Goal: Task Accomplishment & Management: Manage account settings

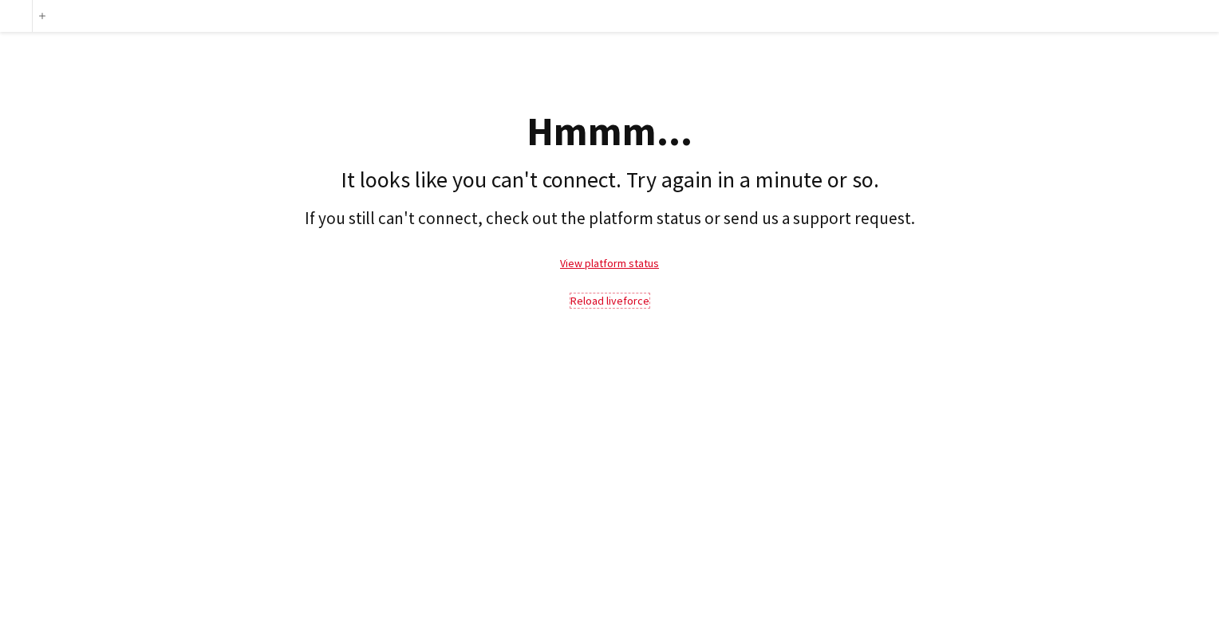
click at [611, 305] on link "Reload liveforce" at bounding box center [610, 301] width 79 height 14
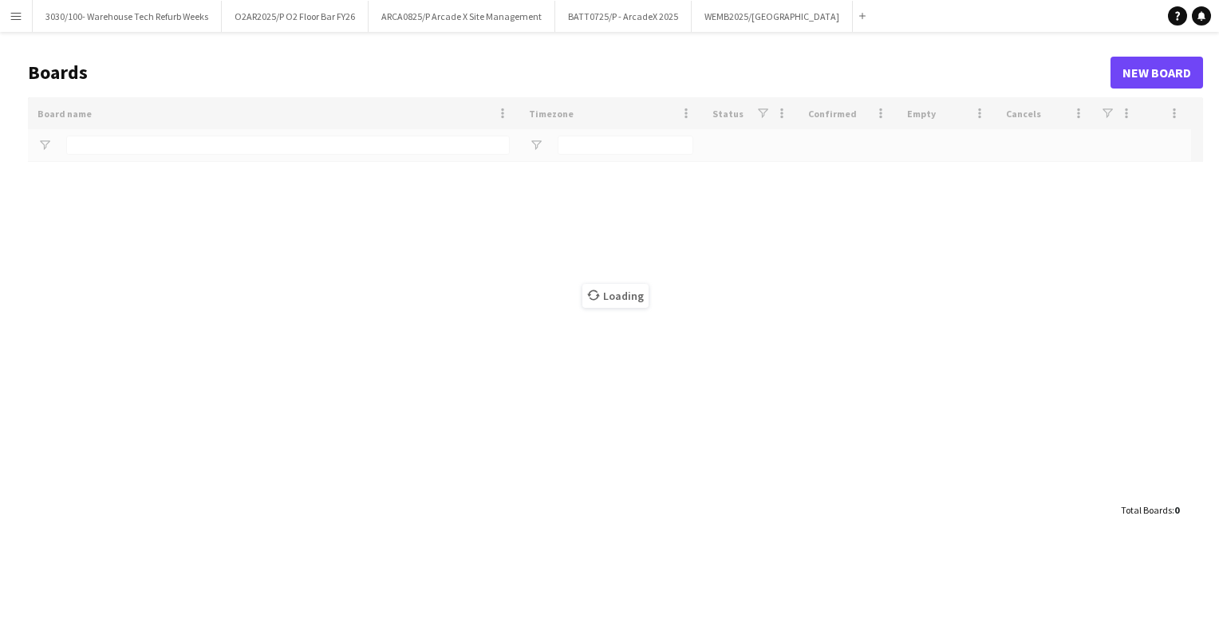
type input "*****"
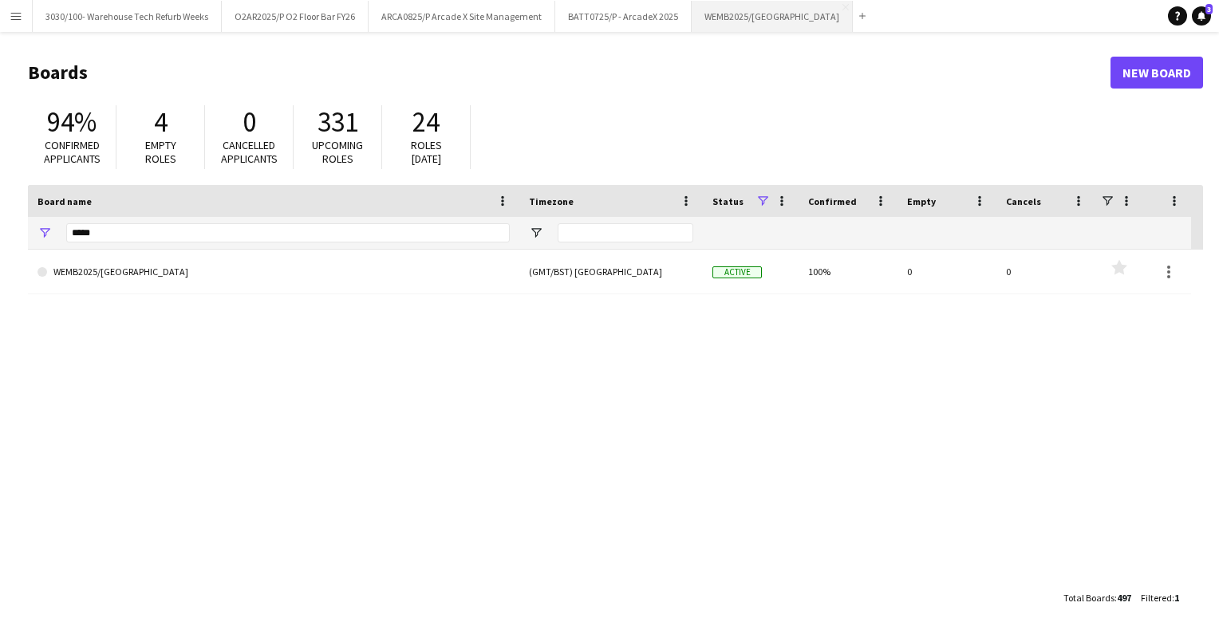
click at [736, 7] on button "WEMB2025/[GEOGRAPHIC_DATA] Close" at bounding box center [772, 16] width 161 height 31
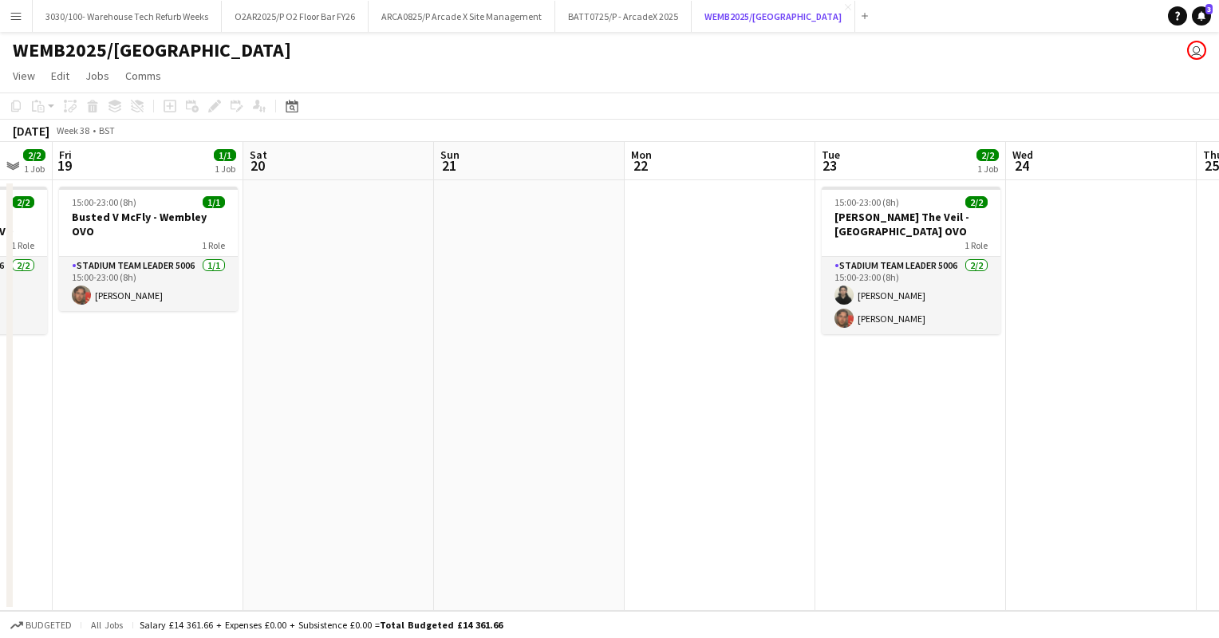
scroll to position [0, 329]
click at [296, 16] on button "O2AR2025/P O2 Floor Bar FY26 Close" at bounding box center [295, 16] width 147 height 31
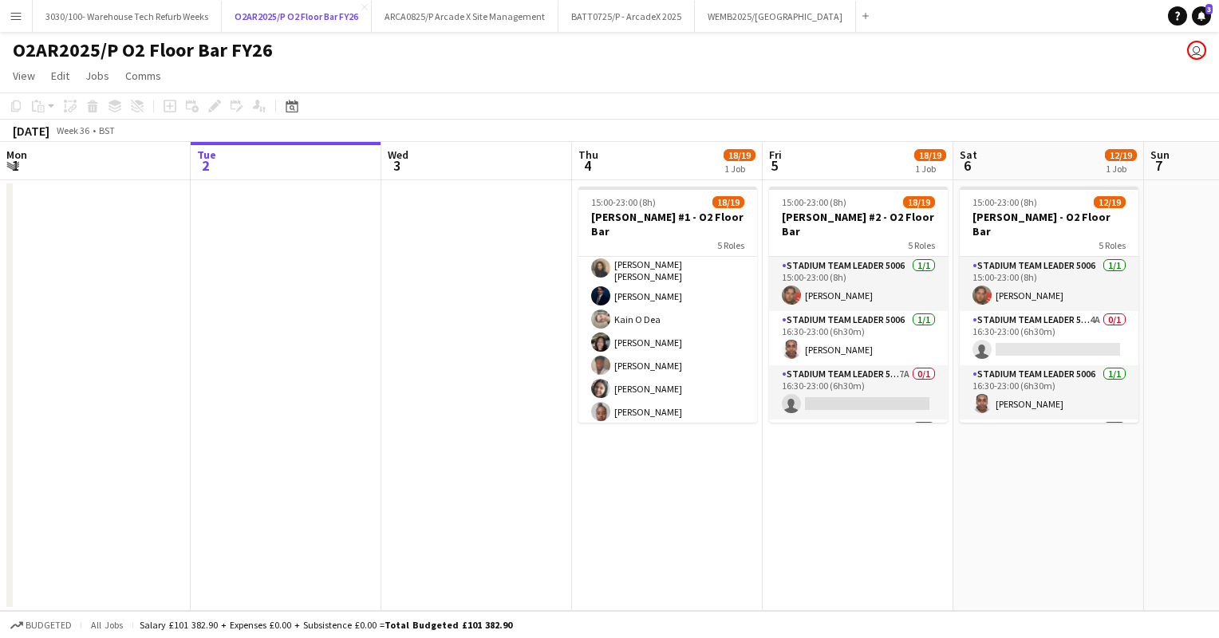
scroll to position [419, 0]
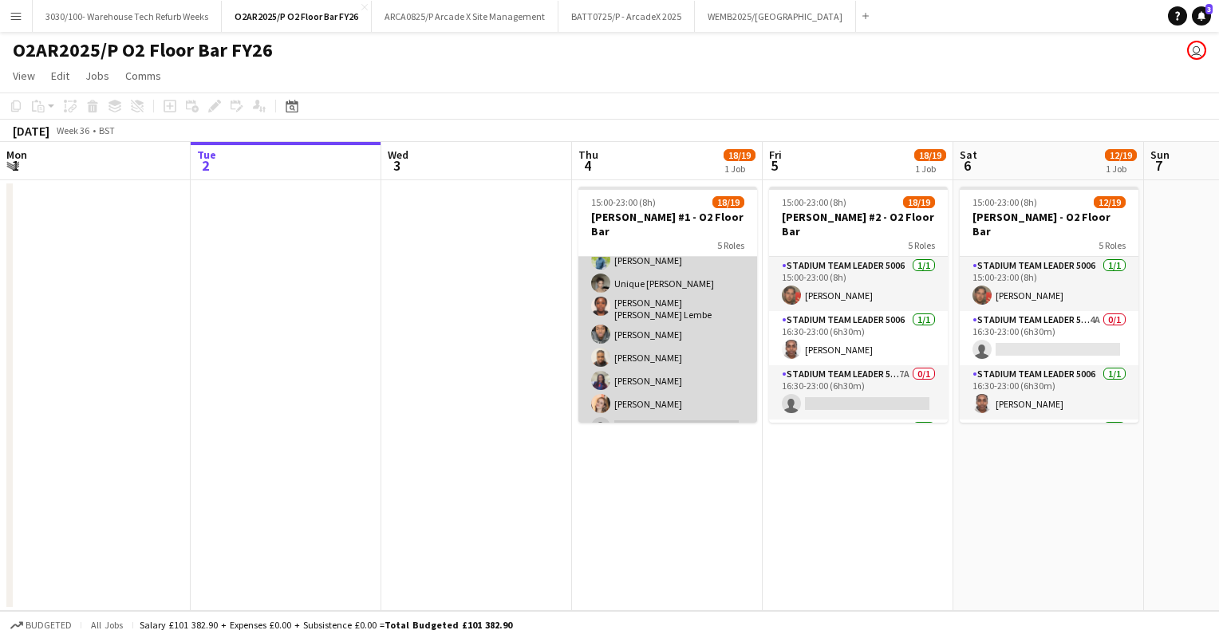
click at [680, 359] on app-card-role "Stadium Bar Staff 5008 2A [DATE] 18:00-23:00 (5h) [PERSON_NAME] Unique [PERSON_…" at bounding box center [668, 332] width 179 height 221
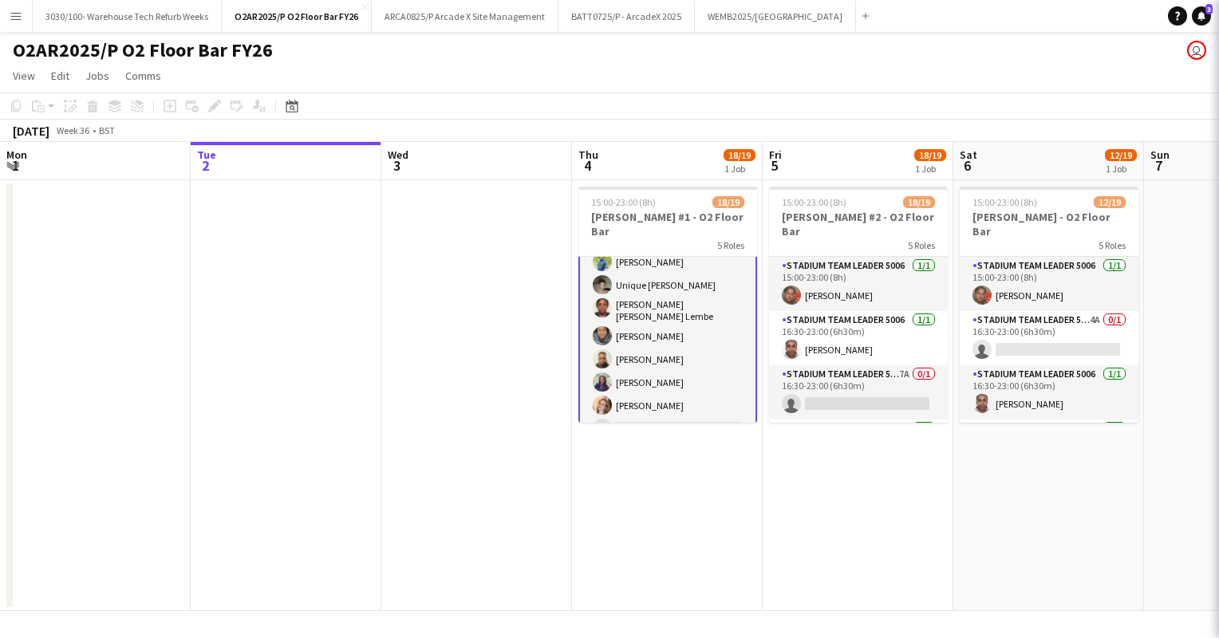
scroll to position [421, 0]
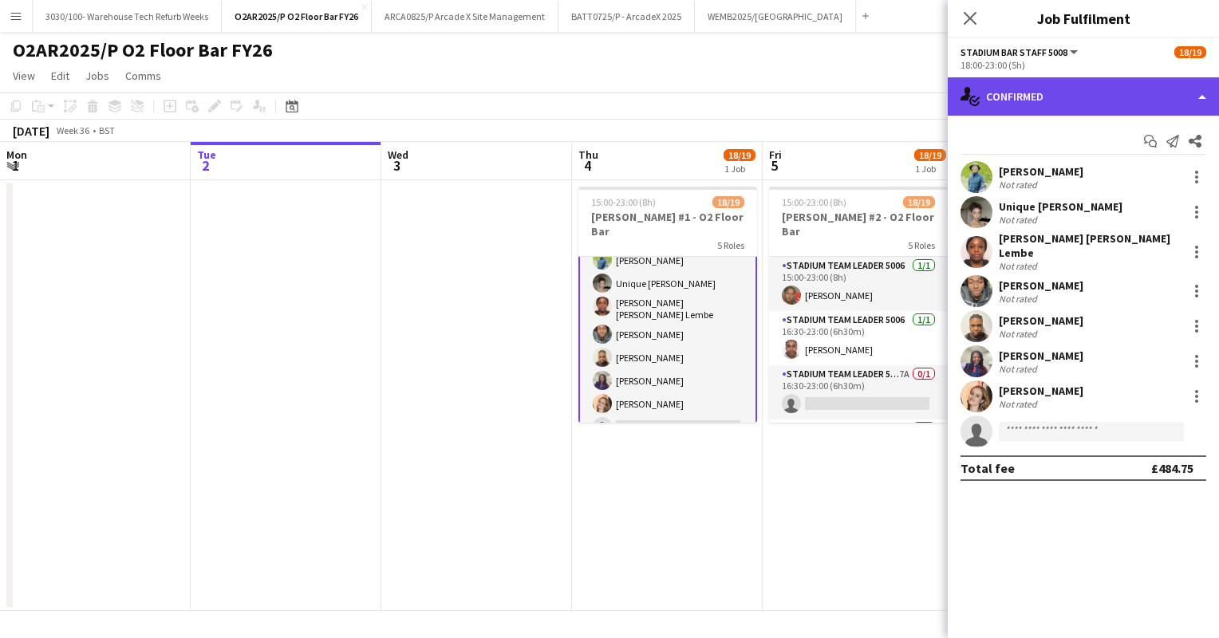
click at [1109, 83] on div "single-neutral-actions-check-2 Confirmed" at bounding box center [1083, 96] width 271 height 38
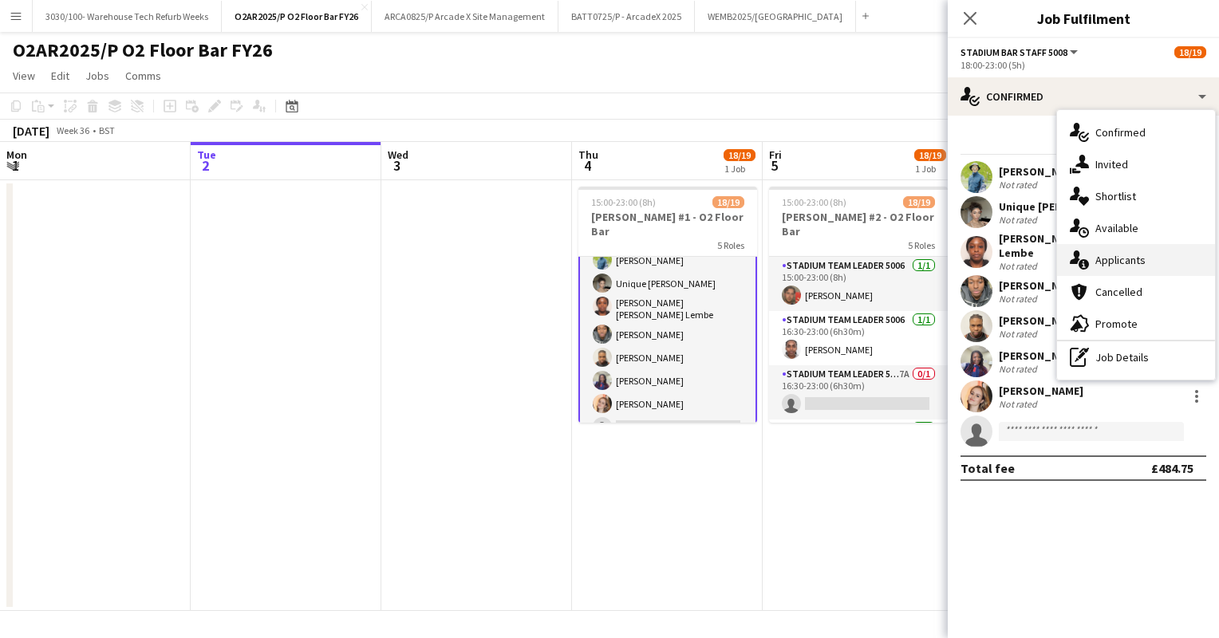
click at [1117, 271] on div "single-neutral-actions-information Applicants" at bounding box center [1136, 260] width 158 height 32
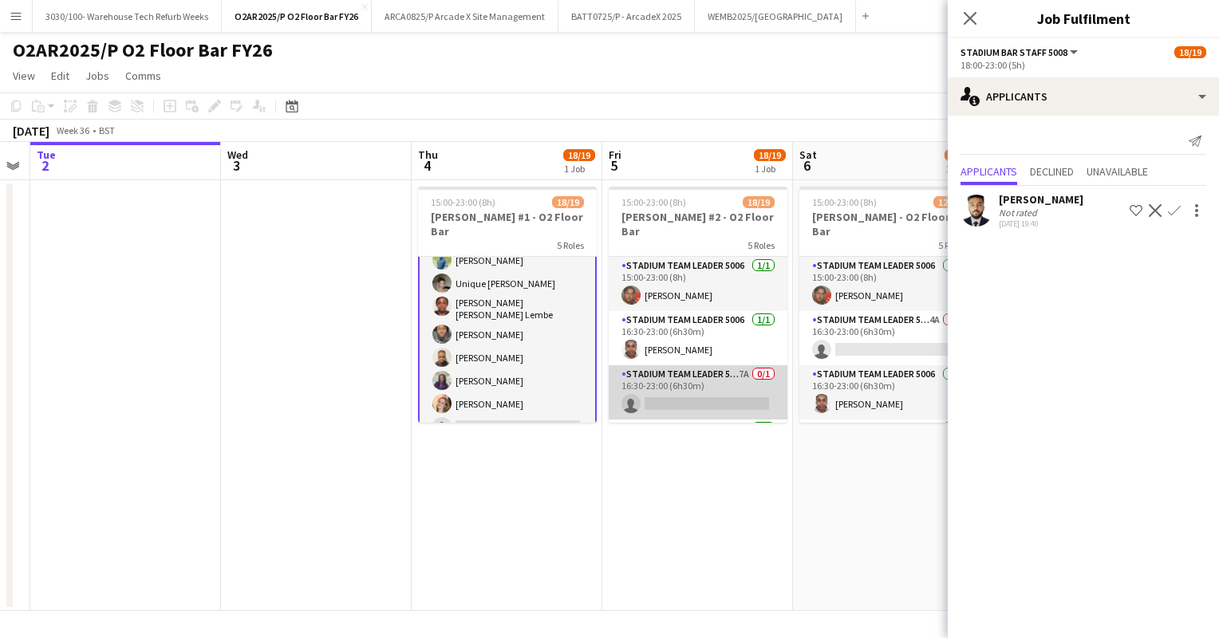
scroll to position [0, 546]
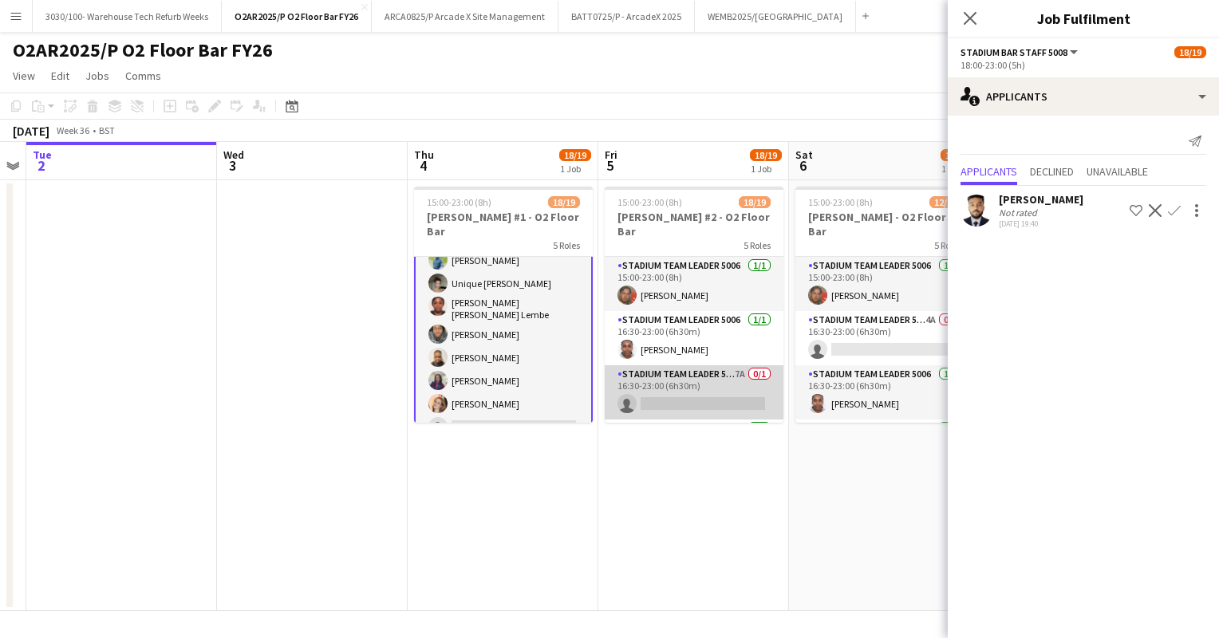
click at [714, 367] on app-card-role "Stadium Team Leader 5006 7A 0/1 16:30-23:00 (6h30m) single-neutral-actions" at bounding box center [694, 392] width 179 height 54
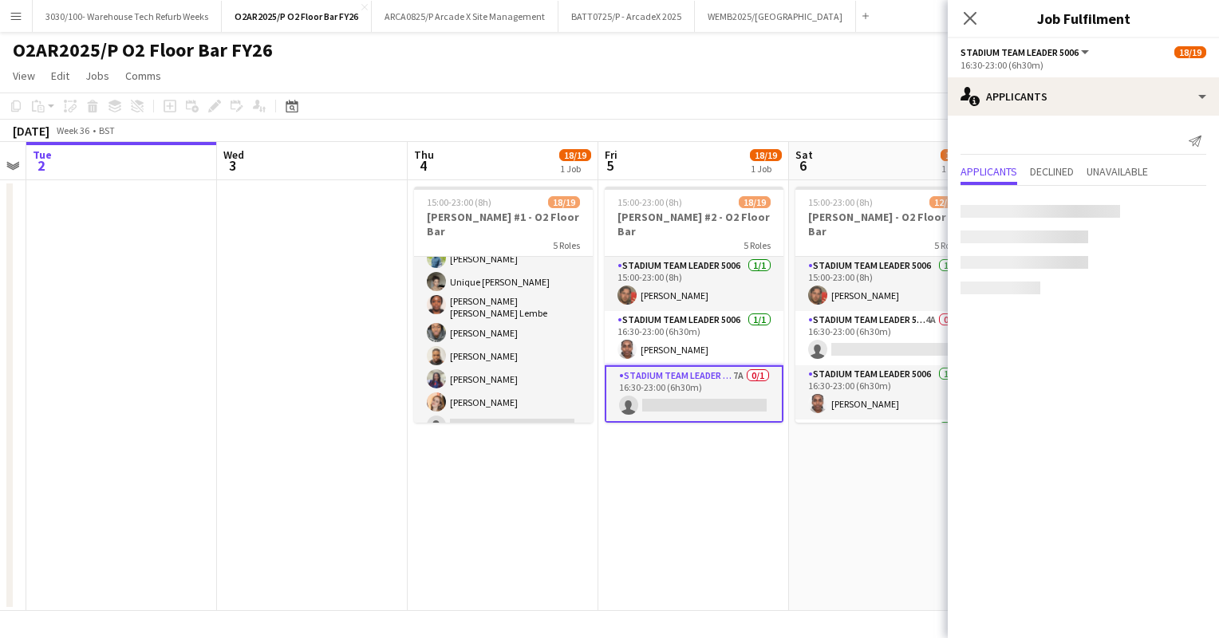
scroll to position [419, 0]
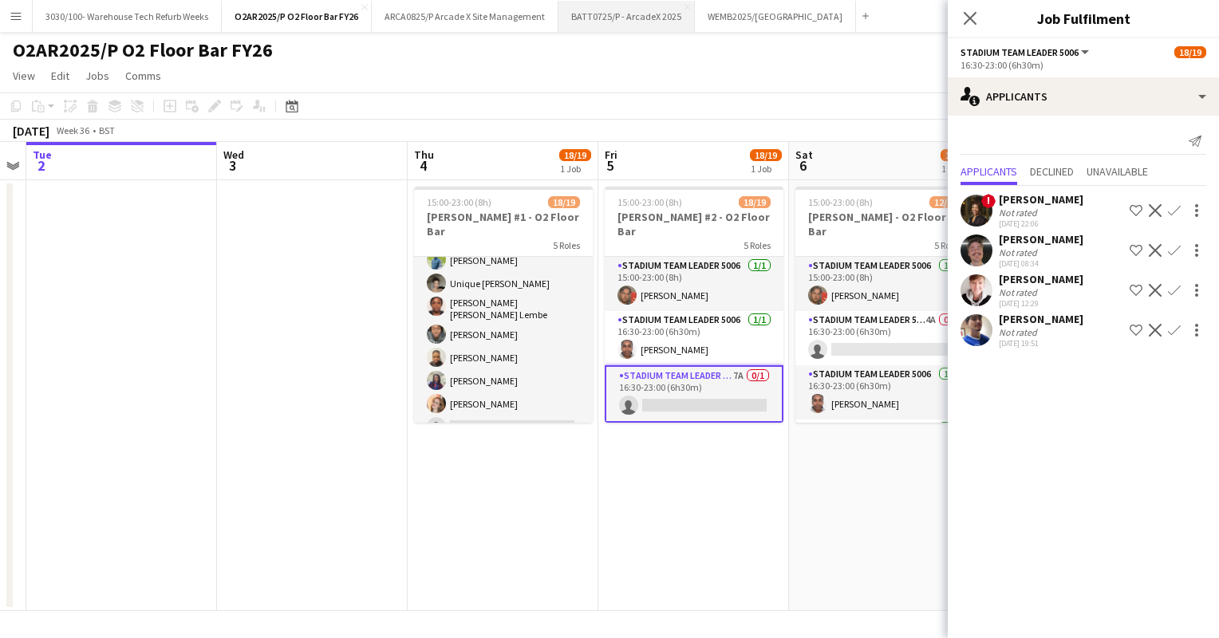
click at [594, 19] on button "BATT0725/P - ArcadeX 2025 Close" at bounding box center [627, 16] width 136 height 31
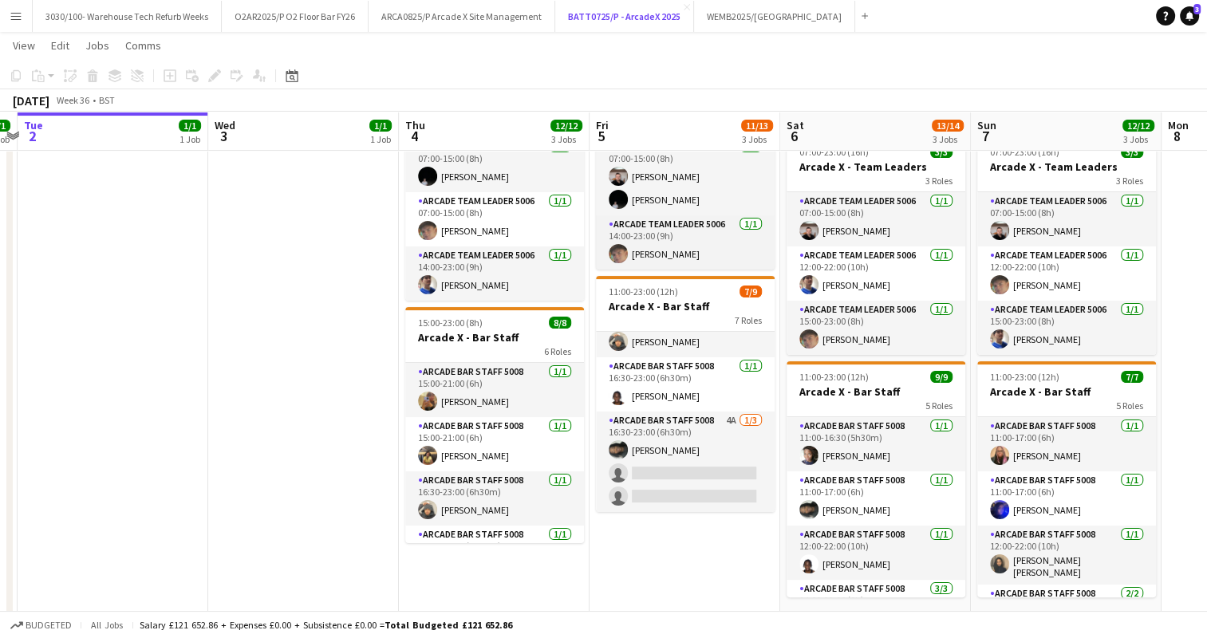
scroll to position [220, 0]
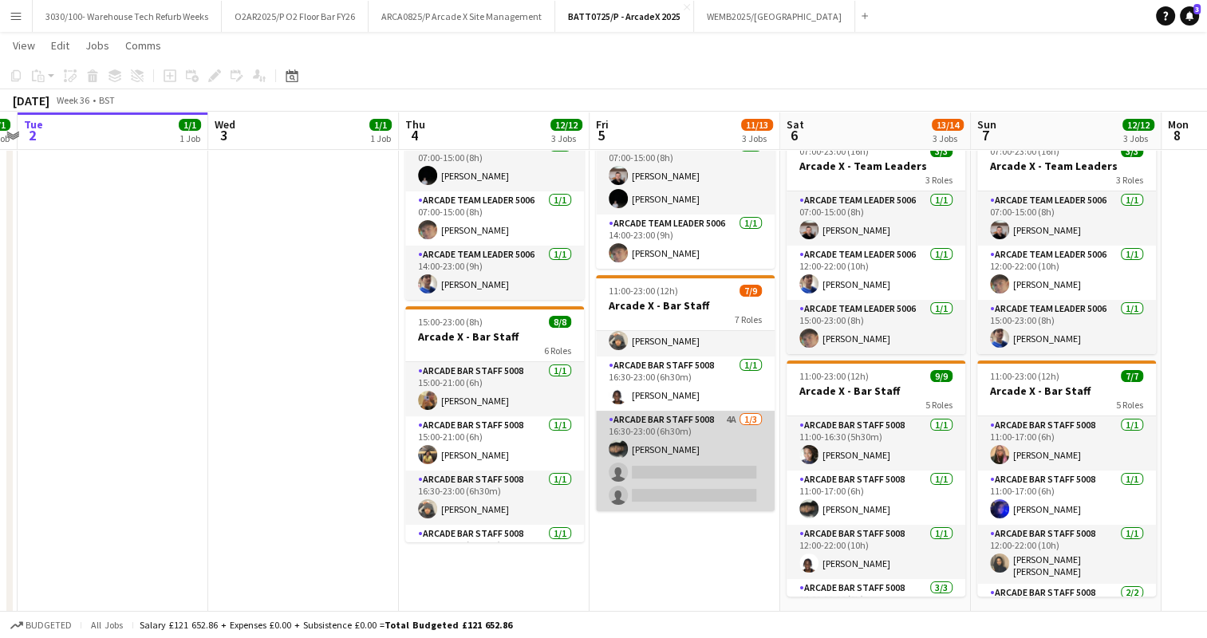
click at [694, 431] on app-card-role "Arcade Bar Staff 5008 4A [DATE] 16:30-23:00 (6h30m) [PERSON_NAME] single-neutra…" at bounding box center [685, 461] width 179 height 101
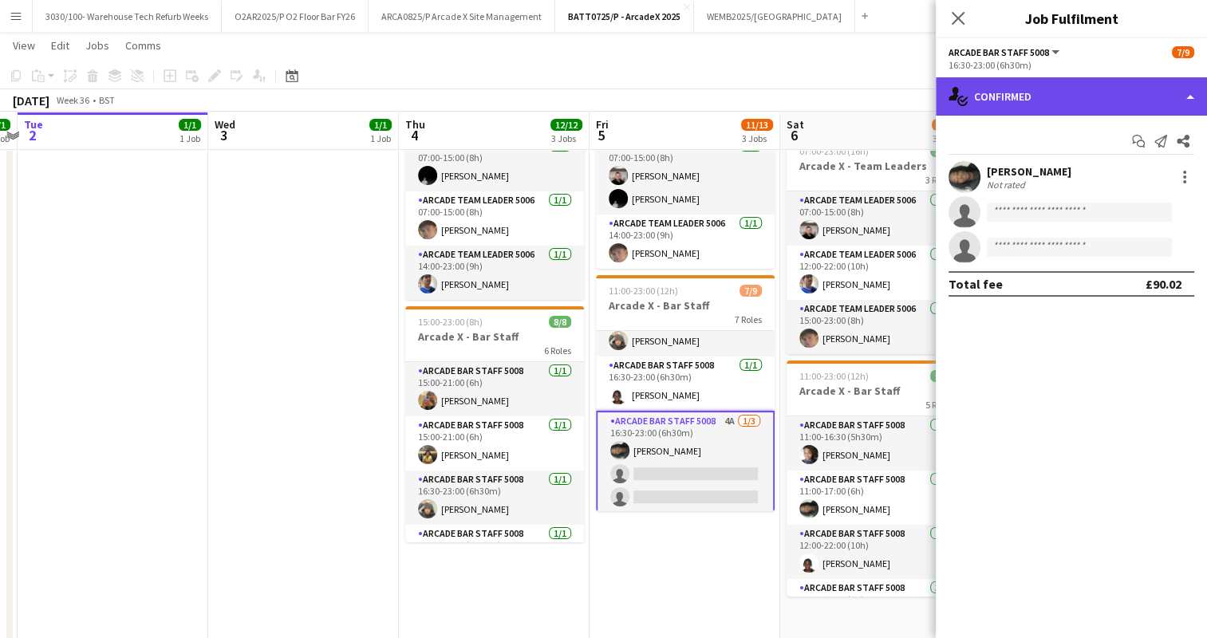
click at [1092, 93] on div "single-neutral-actions-check-2 Confirmed" at bounding box center [1071, 96] width 271 height 38
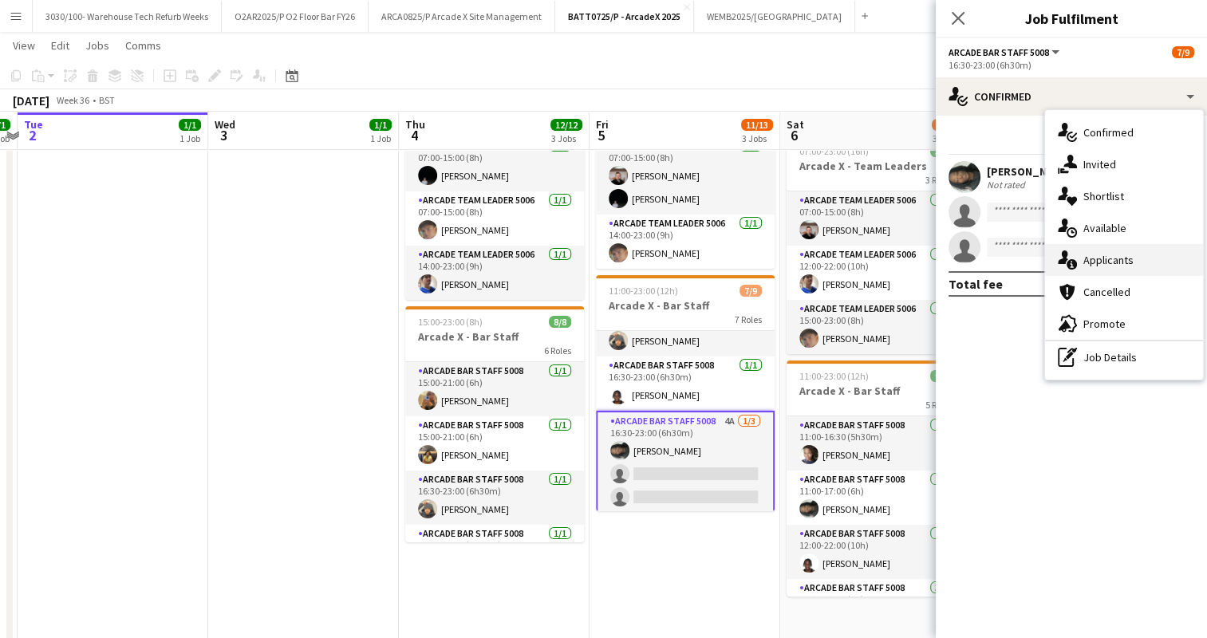
click at [1092, 254] on span "Applicants" at bounding box center [1109, 260] width 50 height 14
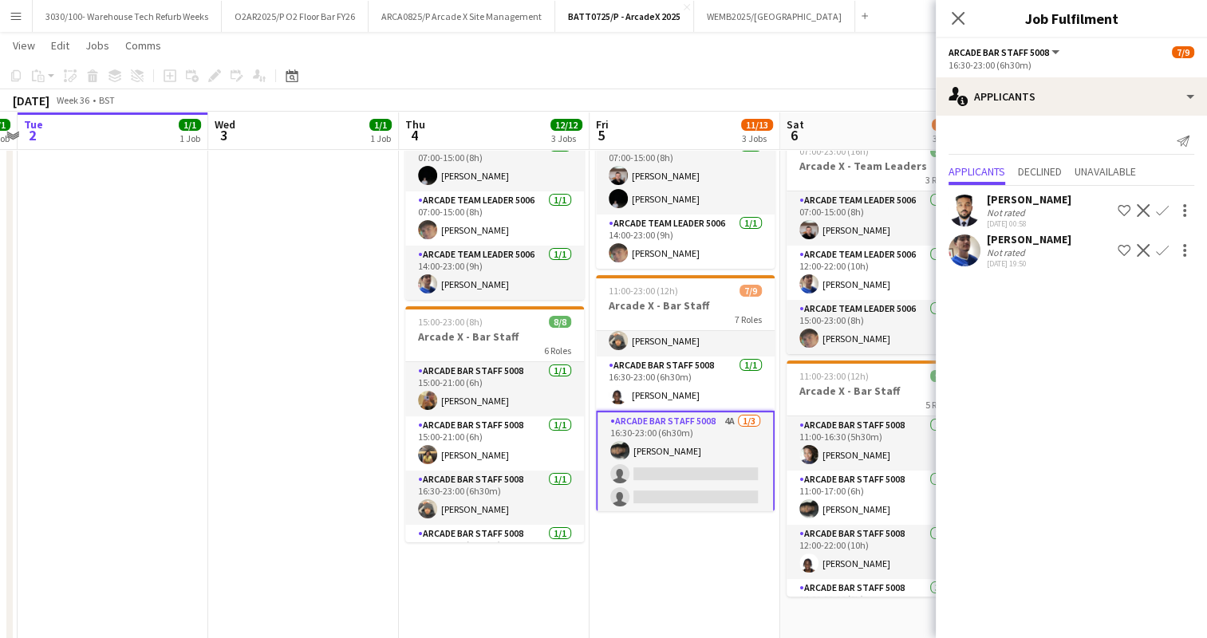
click at [1162, 252] on app-icon "Confirm" at bounding box center [1162, 250] width 13 height 13
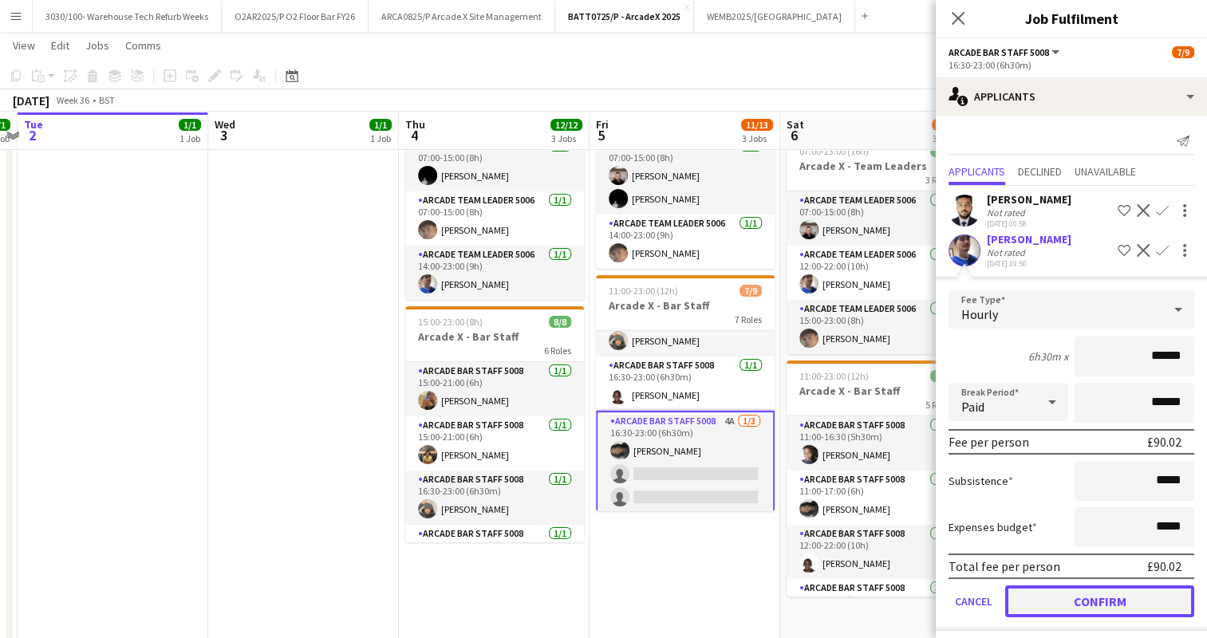
click at [1096, 595] on button "Confirm" at bounding box center [1099, 602] width 189 height 32
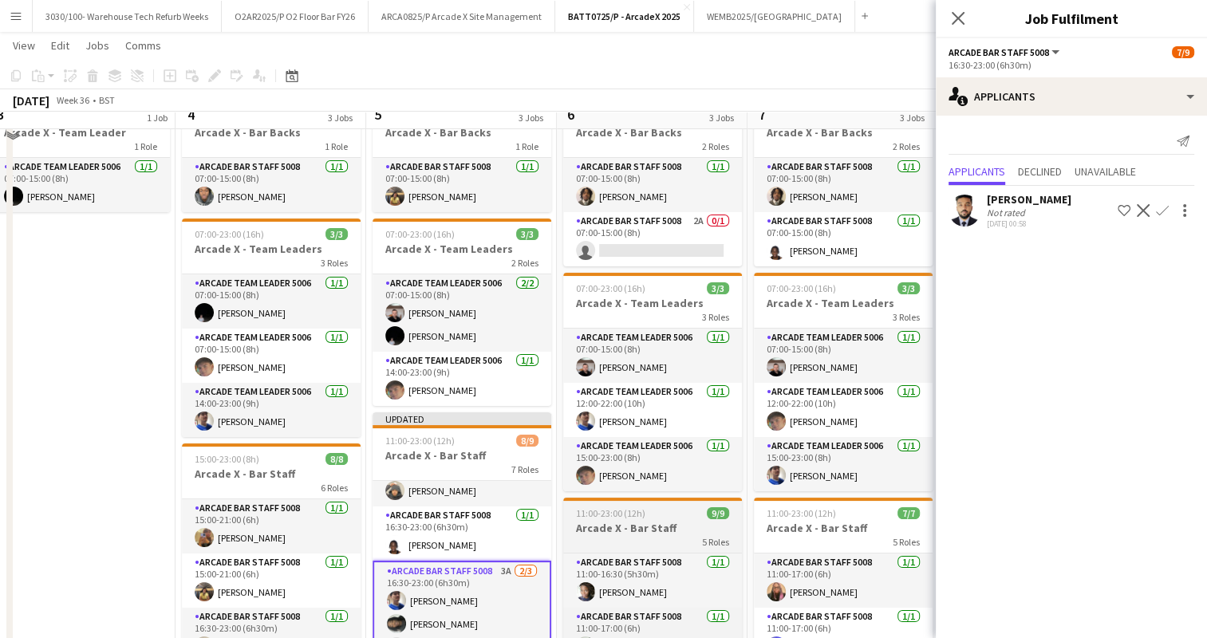
scroll to position [56, 0]
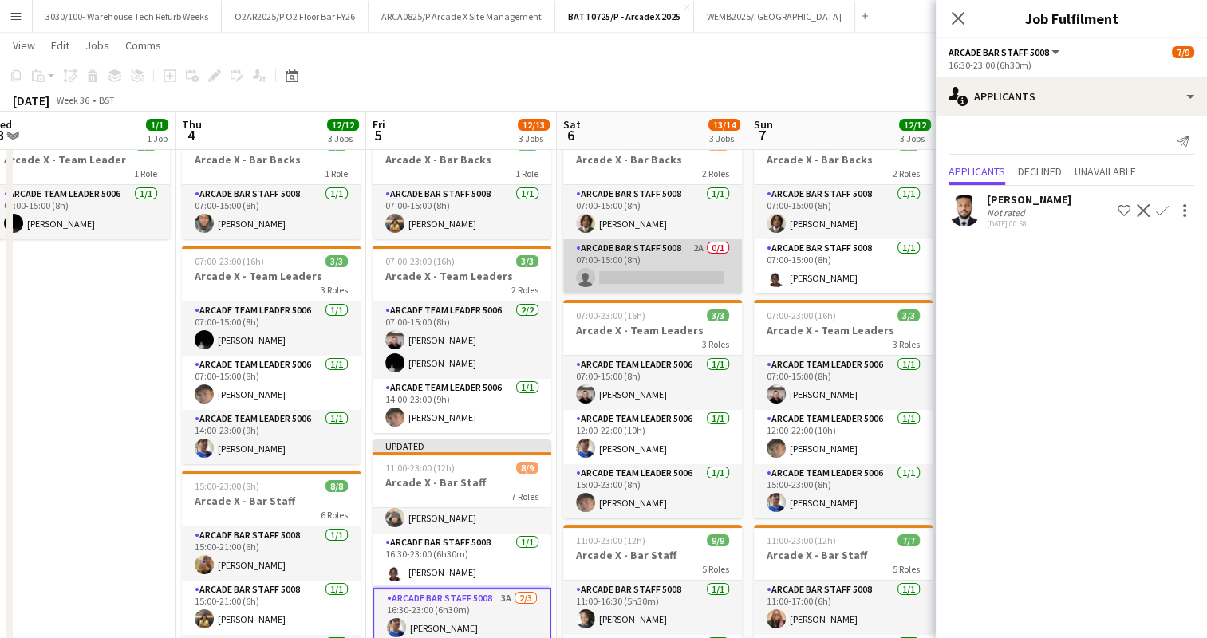
click at [667, 263] on app-card-role "Arcade Bar Staff 5008 2A 0/1 07:00-15:00 (8h) single-neutral-actions" at bounding box center [652, 266] width 179 height 54
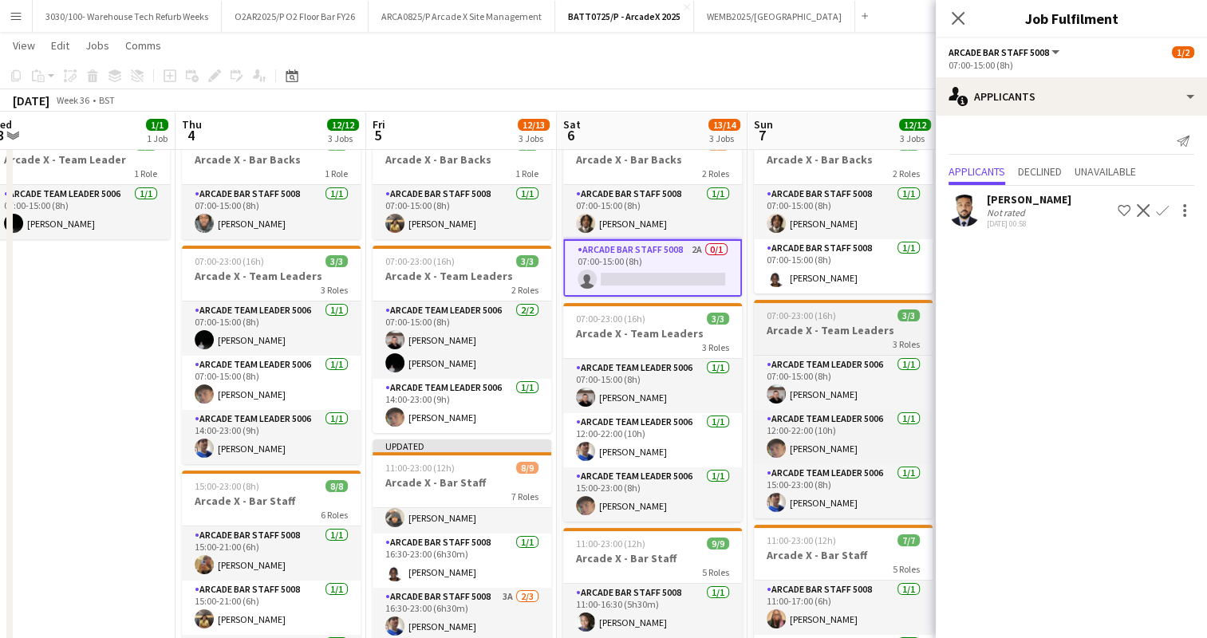
scroll to position [0, 531]
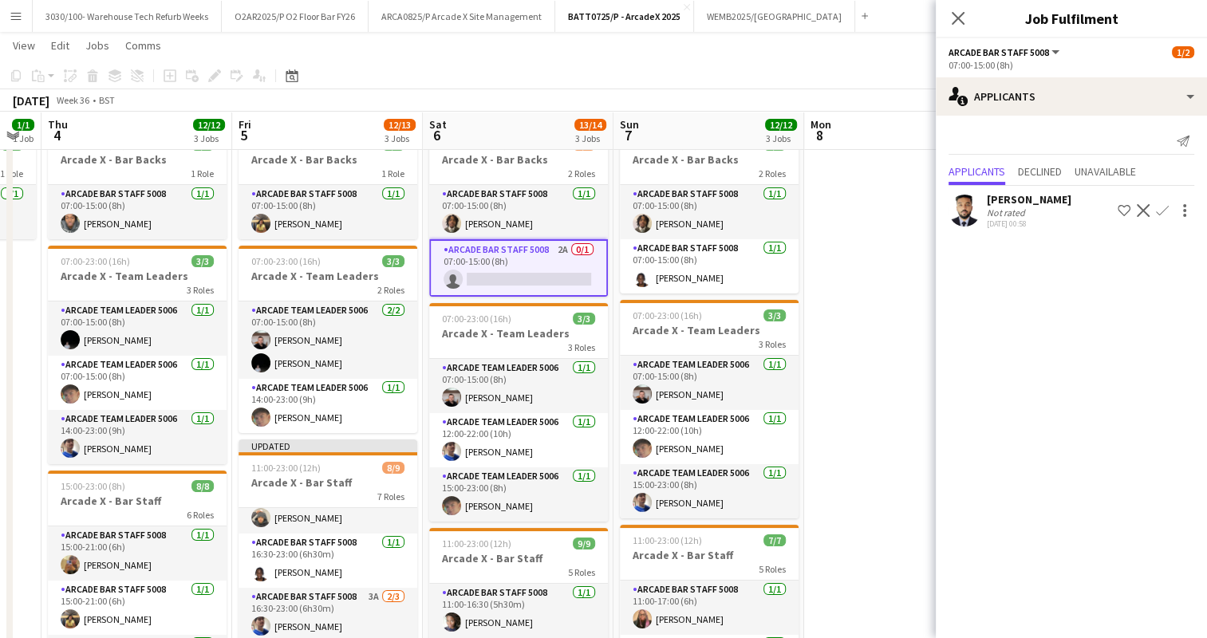
click at [850, 241] on app-date-cell at bounding box center [899, 466] width 191 height 687
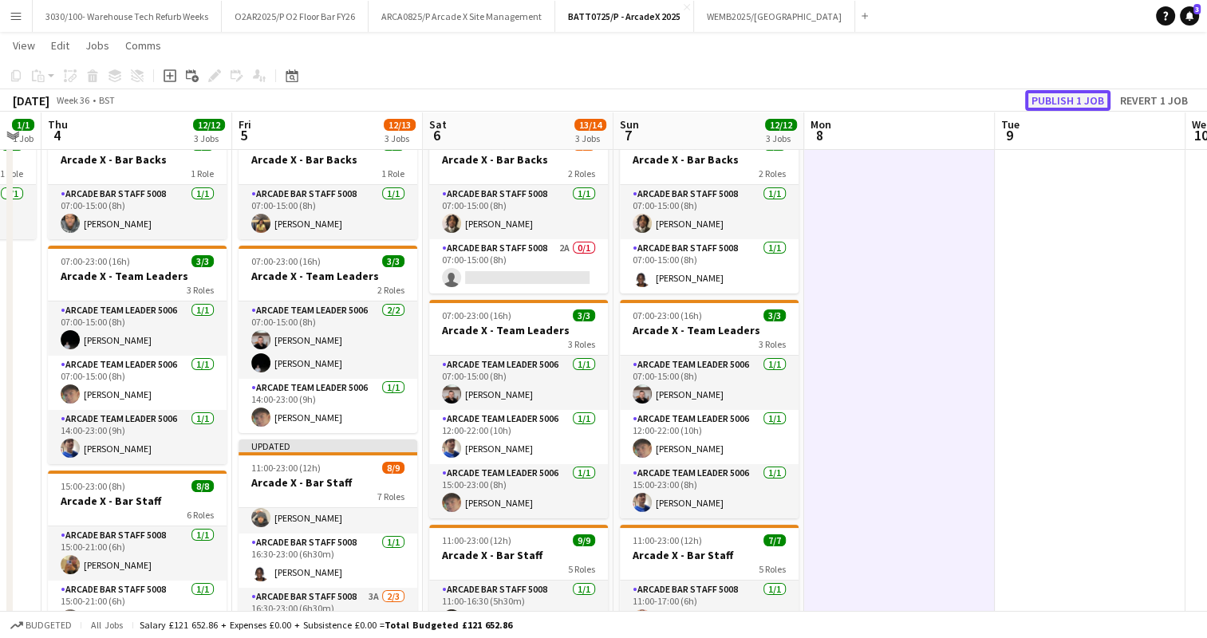
click at [1048, 97] on button "Publish 1 job" at bounding box center [1067, 100] width 85 height 21
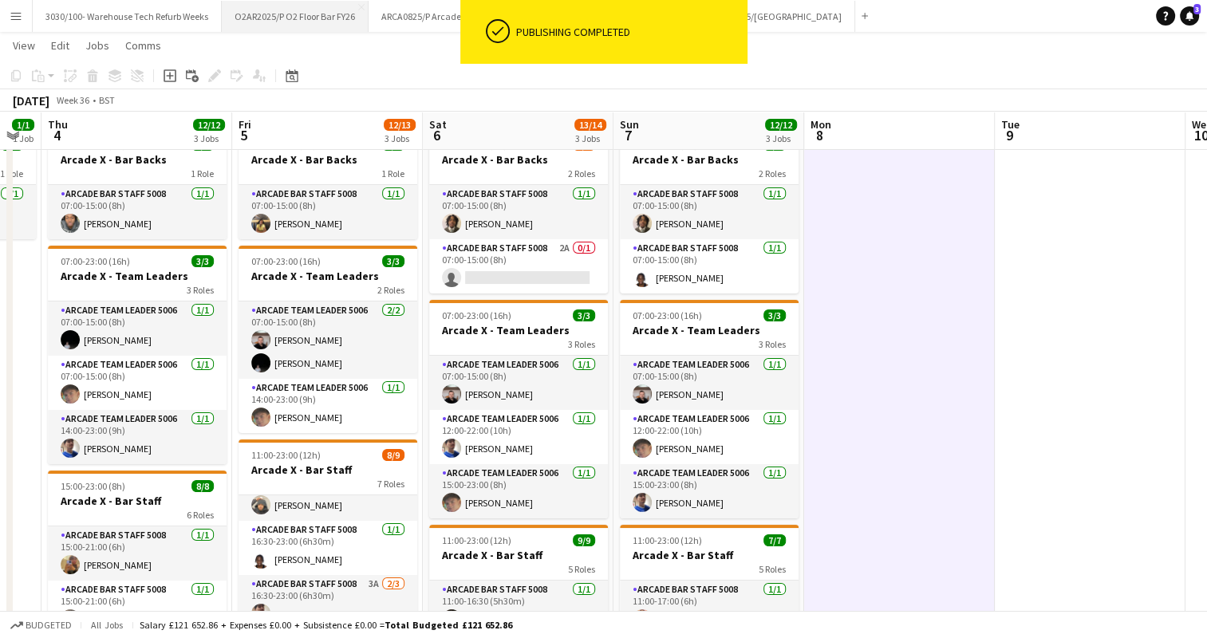
click at [323, 21] on button "O2AR2025/P O2 Floor Bar FY26 Close" at bounding box center [295, 16] width 147 height 31
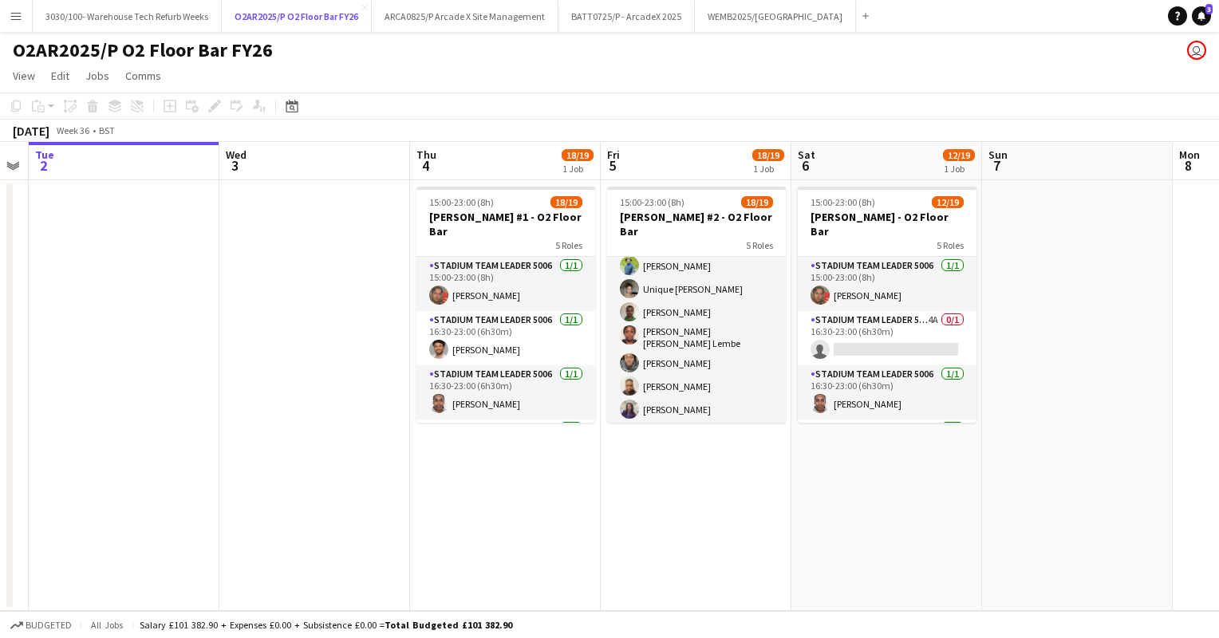
scroll to position [419, 0]
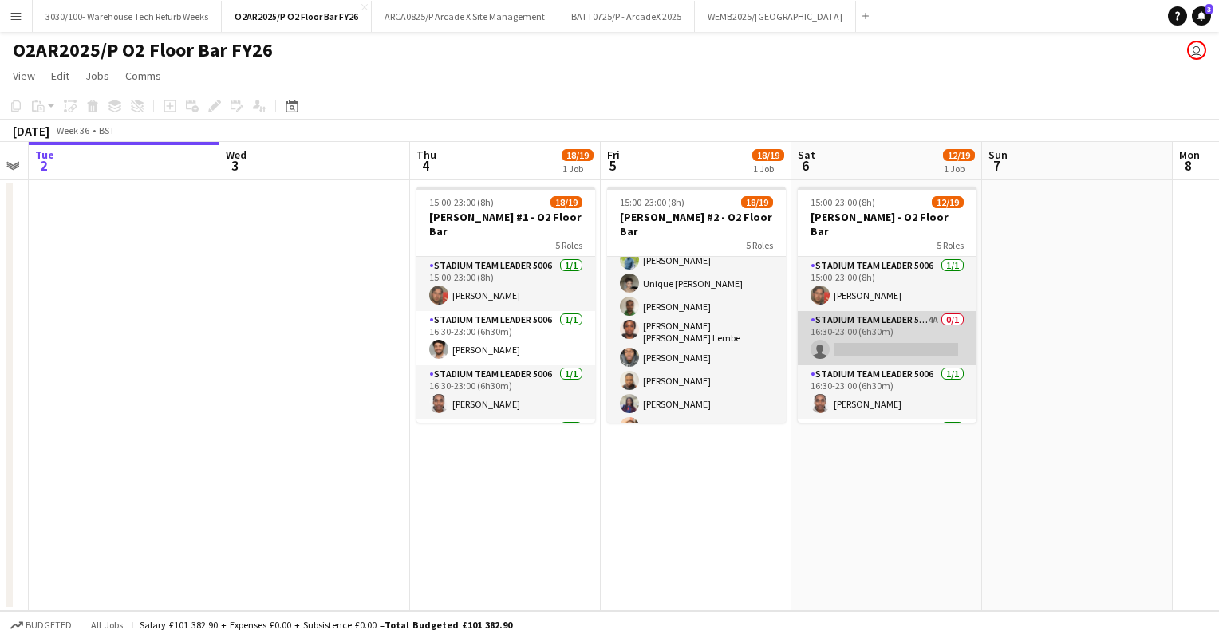
click at [879, 317] on app-card-role "Stadium Team Leader 5006 4A 0/1 16:30-23:00 (6h30m) single-neutral-actions" at bounding box center [887, 338] width 179 height 54
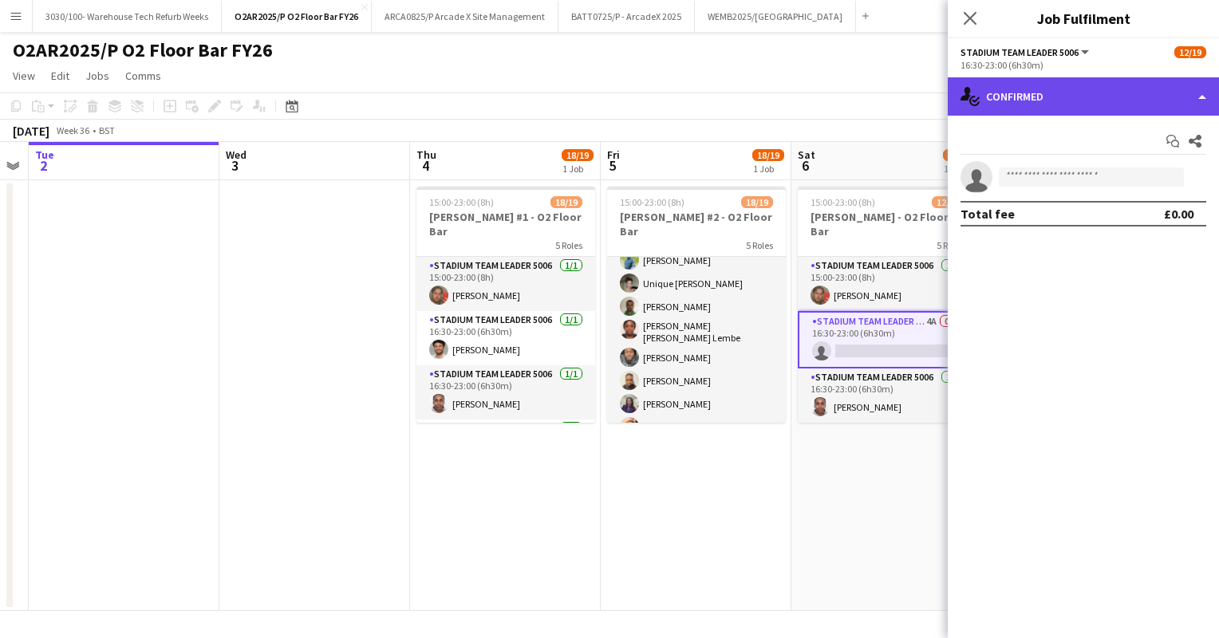
click at [1105, 101] on div "single-neutral-actions-check-2 Confirmed" at bounding box center [1083, 96] width 271 height 38
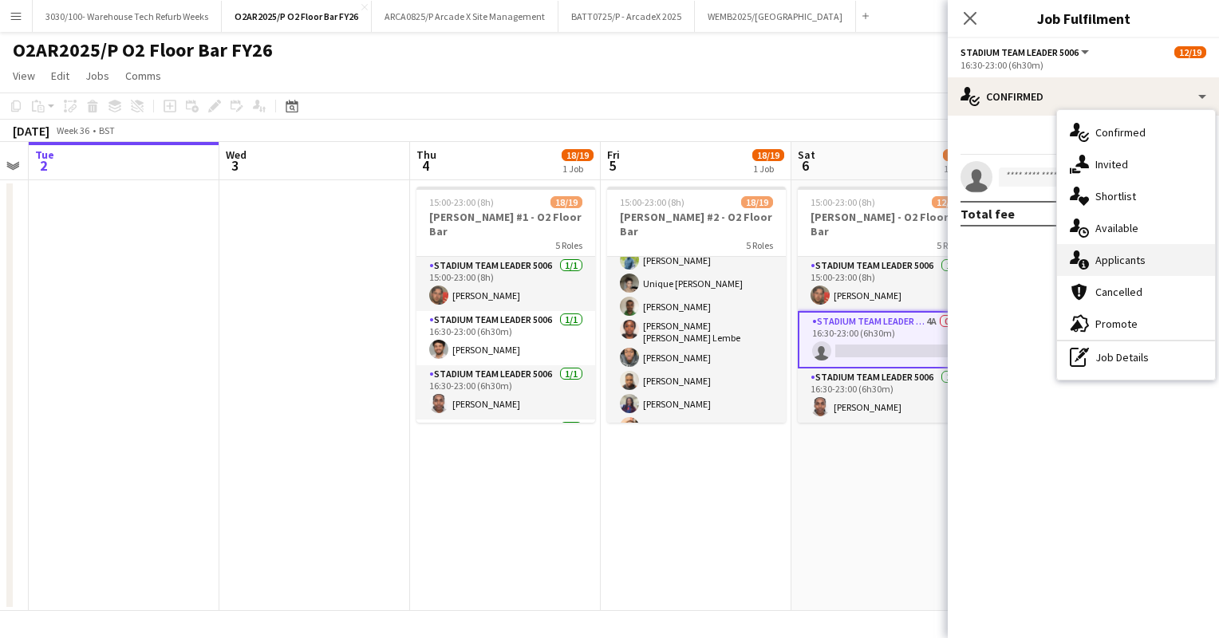
click at [1105, 262] on span "Applicants" at bounding box center [1121, 260] width 50 height 14
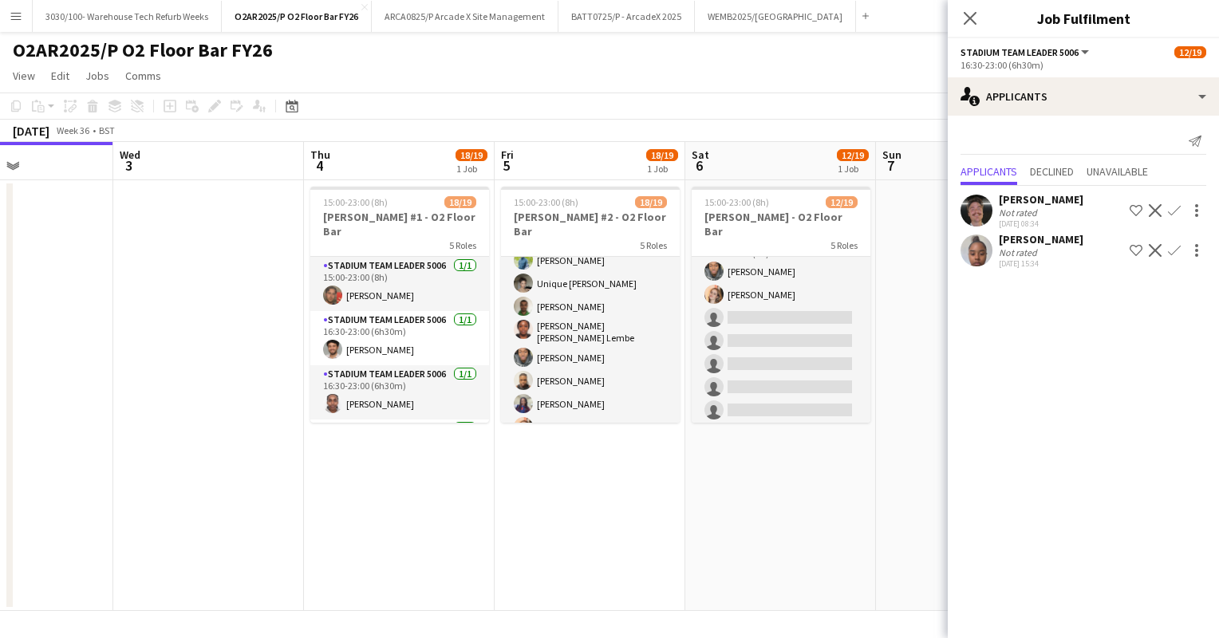
scroll to position [417, 0]
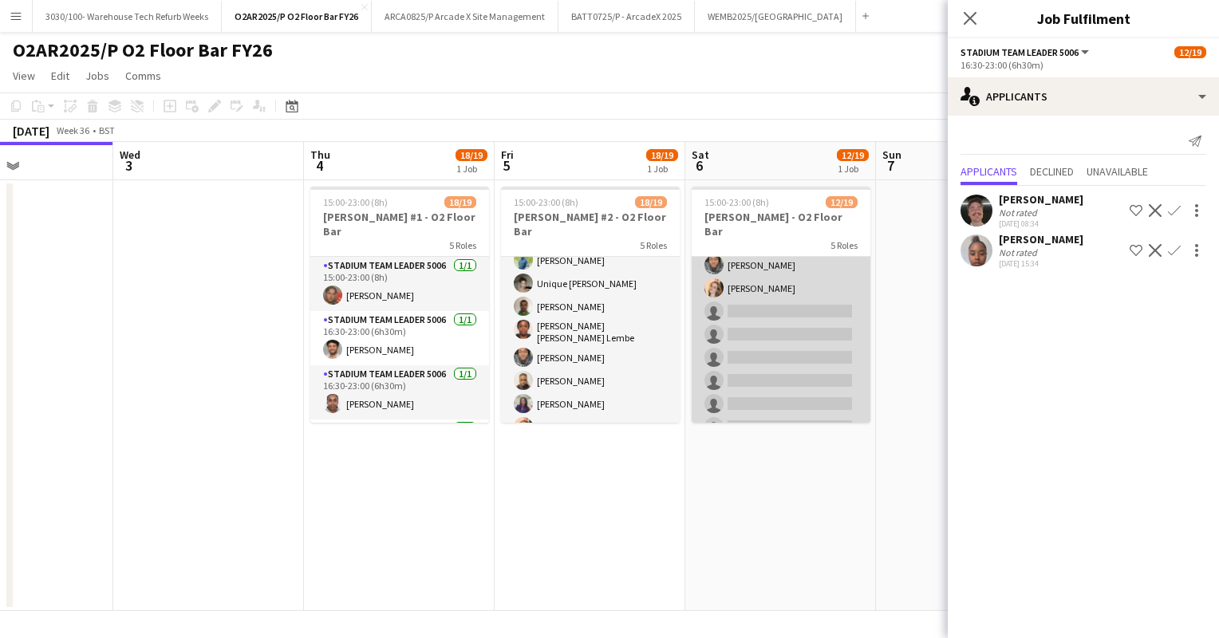
click at [792, 310] on app-card-role "Stadium Bar Staff 5008 3A [DATE] 18:00-23:00 (5h) [PERSON_NAME] [PERSON_NAME] s…" at bounding box center [781, 335] width 179 height 216
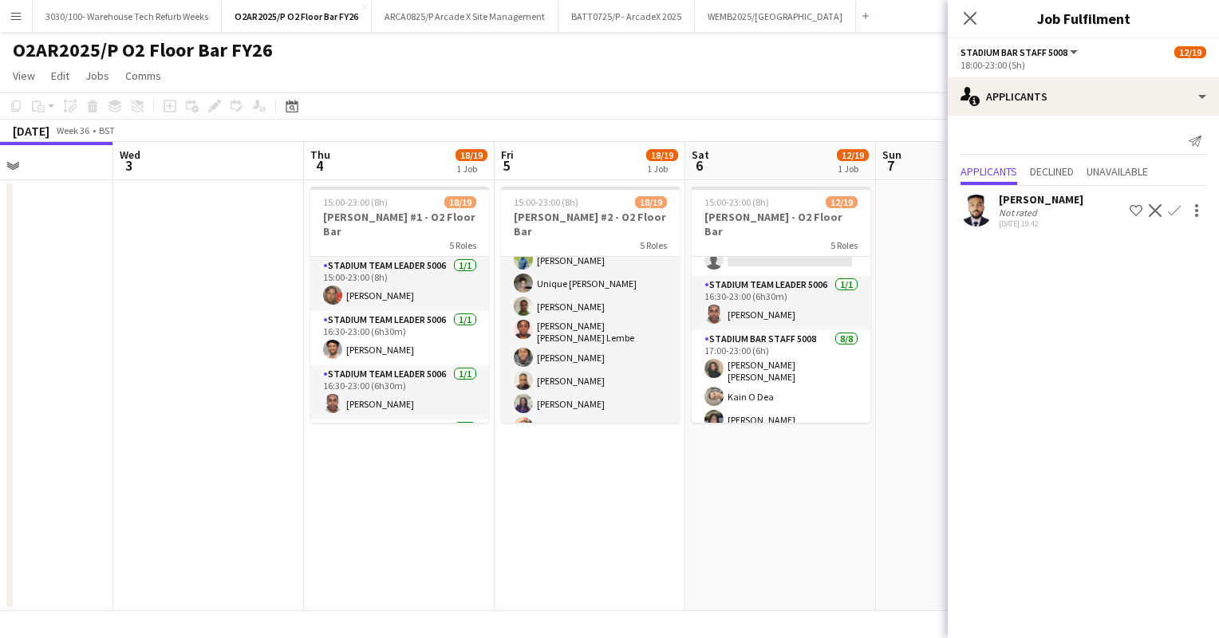
scroll to position [0, 0]
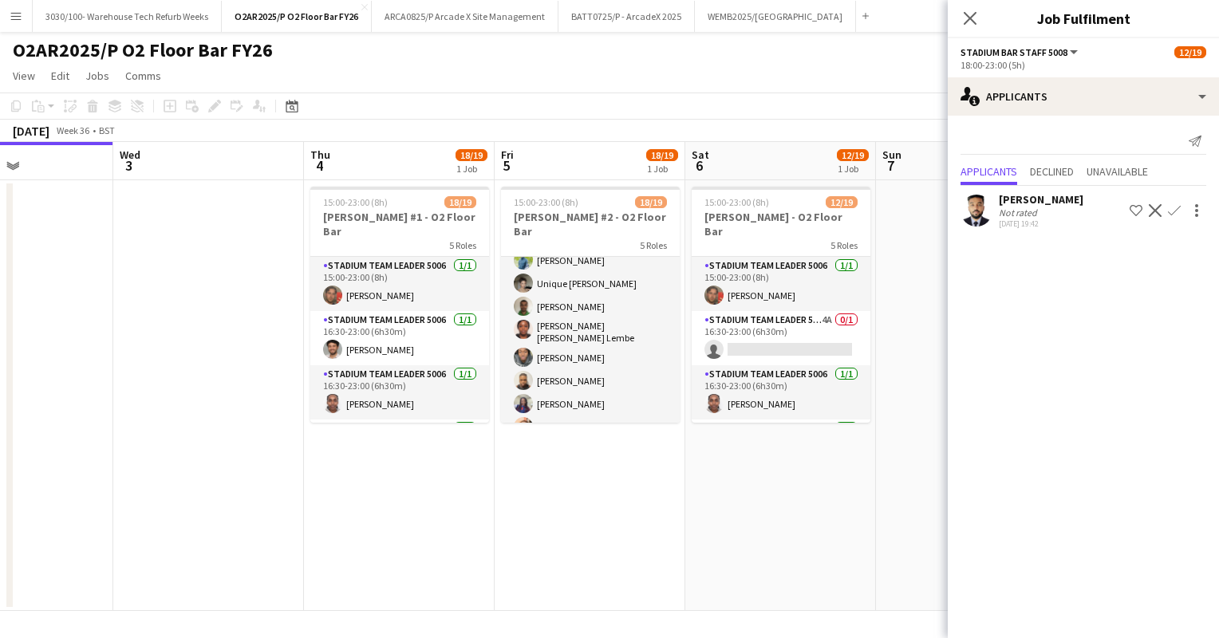
click at [781, 112] on app-toolbar "Copy Paste Paste Ctrl+V Paste with crew Ctrl+Shift+V Paste linked Job [GEOGRAPH…" at bounding box center [609, 106] width 1219 height 27
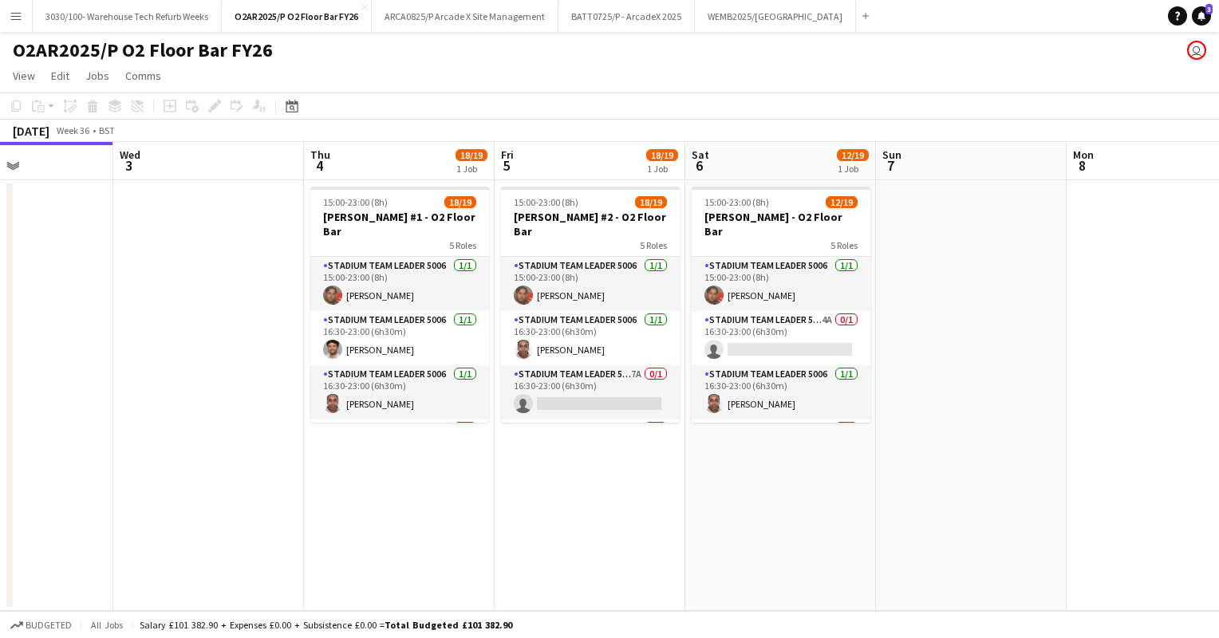
click at [944, 233] on app-date-cell at bounding box center [971, 395] width 191 height 431
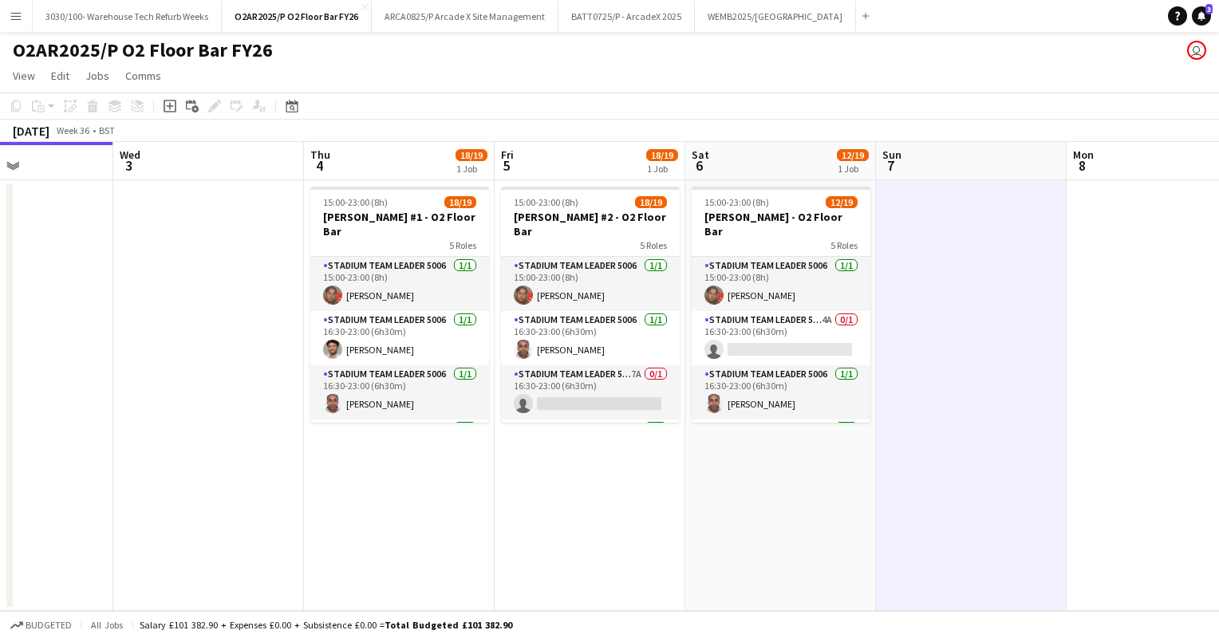
click at [247, 302] on app-date-cell at bounding box center [208, 395] width 191 height 431
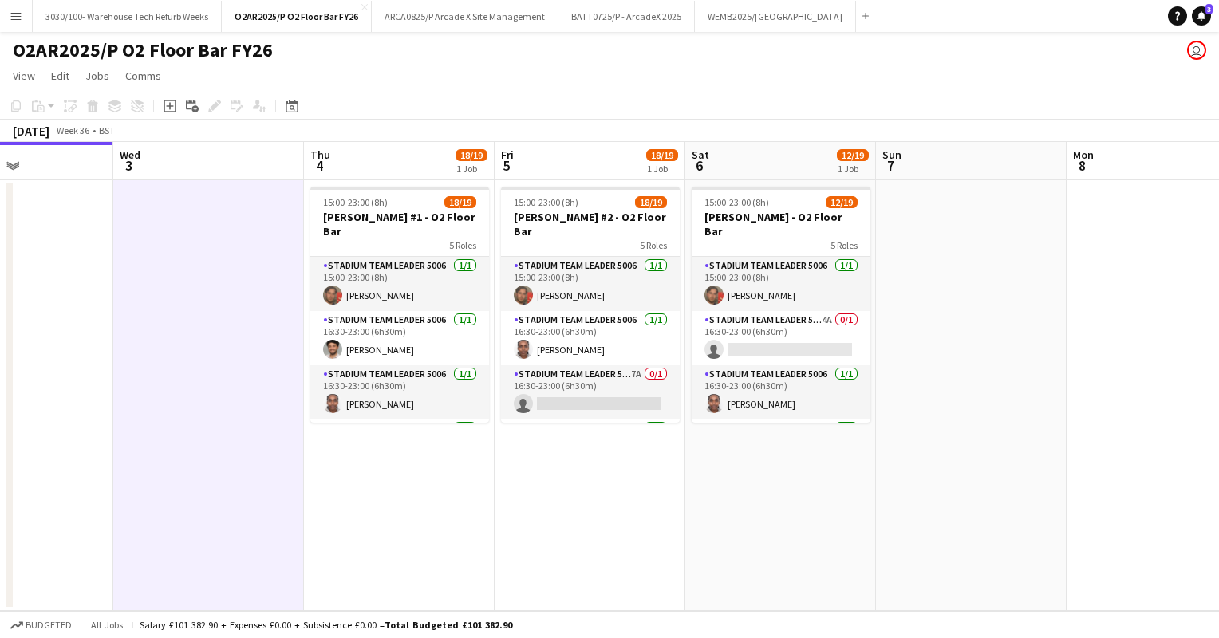
click at [784, 93] on app-toolbar "Copy Paste Paste Ctrl+V Paste with crew Ctrl+Shift+V Paste linked Job [GEOGRAPH…" at bounding box center [609, 106] width 1219 height 27
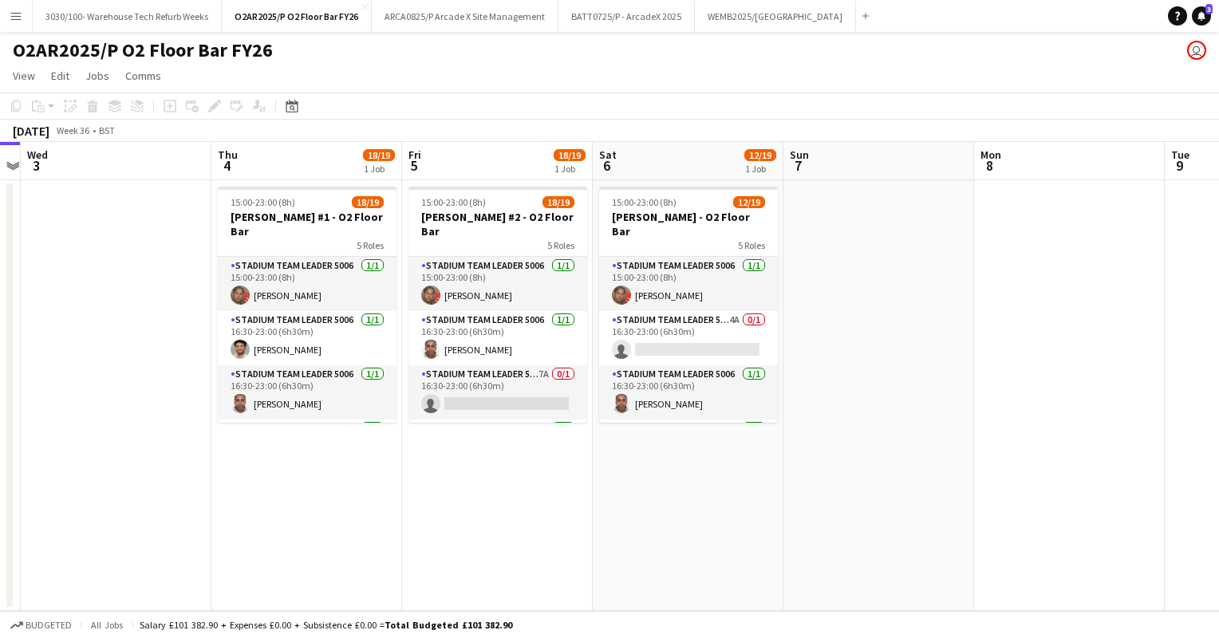
click at [846, 88] on app-page-menu "View Day view expanded Day view collapsed Month view Date picker Jump to [DATE]…" at bounding box center [609, 77] width 1219 height 30
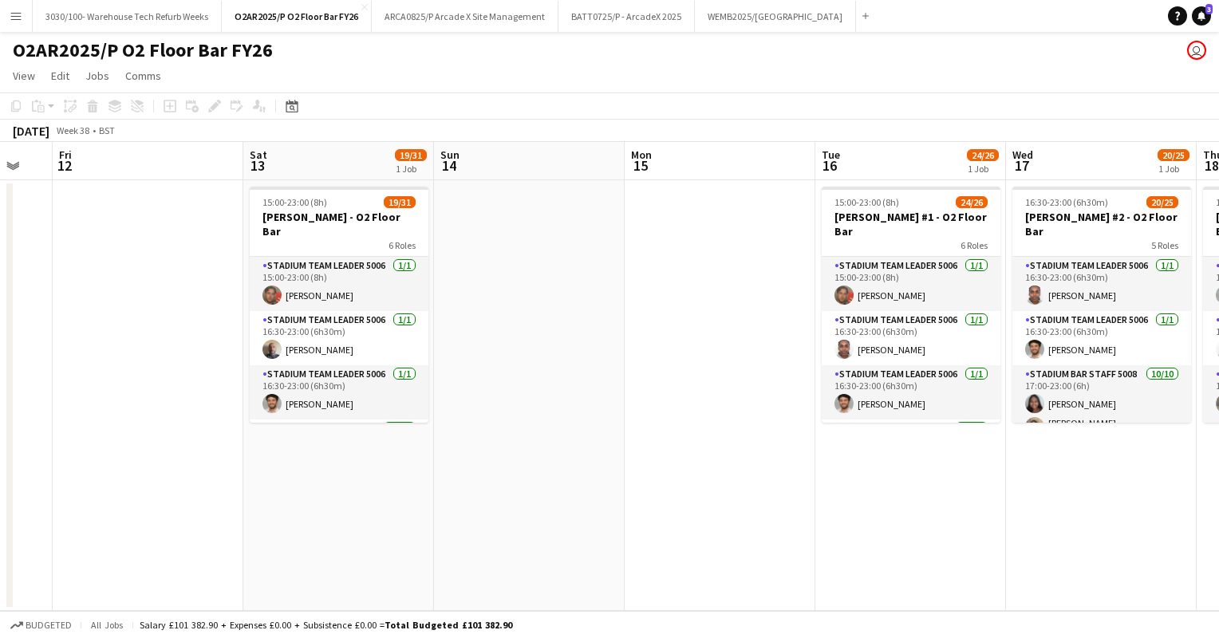
scroll to position [0, 468]
